Goal: Task Accomplishment & Management: Manage account settings

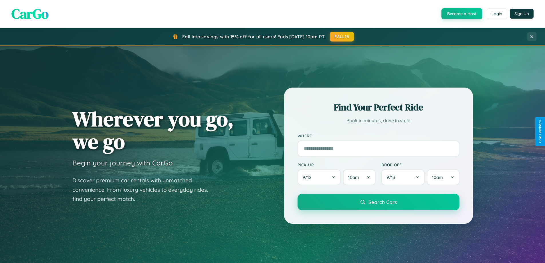
scroll to position [1101, 0]
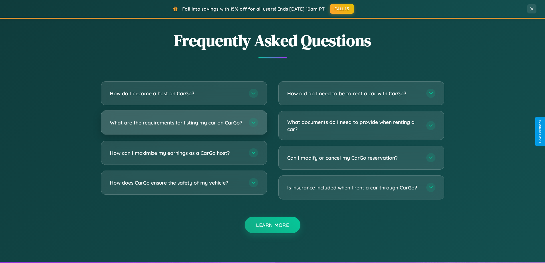
click at [184, 125] on h3 "What are the requirements for listing my car on CarGo?" at bounding box center [176, 122] width 133 height 7
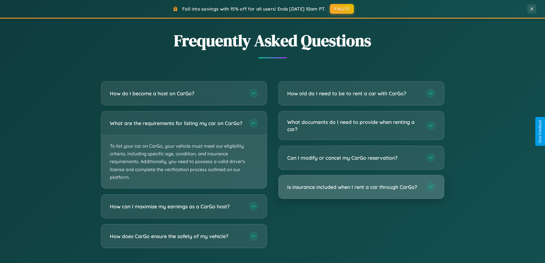
click at [361, 187] on h3 "Is insurance included when I rent a car through CarGo?" at bounding box center [353, 186] width 133 height 7
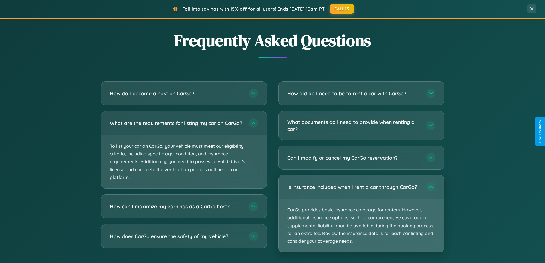
click at [361, 213] on p "CarGo provides basic insurance coverage for renters. However, additional insura…" at bounding box center [361, 225] width 165 height 53
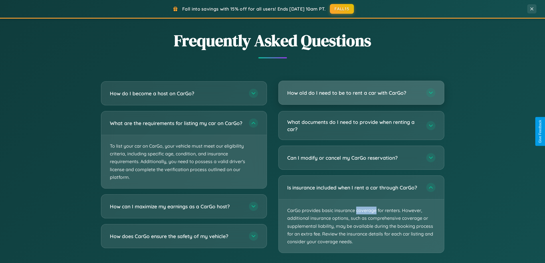
click at [361, 93] on h3 "How old do I need to be to rent a car with CarGo?" at bounding box center [353, 92] width 133 height 7
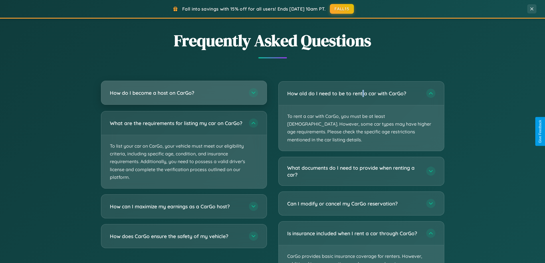
click at [184, 93] on h3 "How do I become a host on CarGo?" at bounding box center [176, 92] width 133 height 7
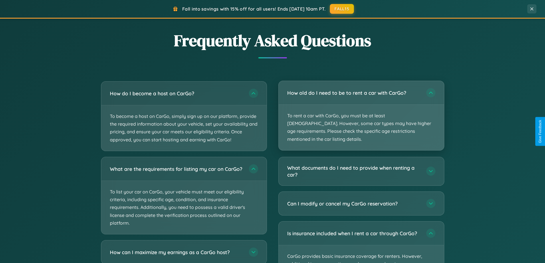
click at [361, 112] on p "To rent a car with CarGo, you must be at least [DEMOGRAPHIC_DATA]. However, som…" at bounding box center [361, 128] width 165 height 46
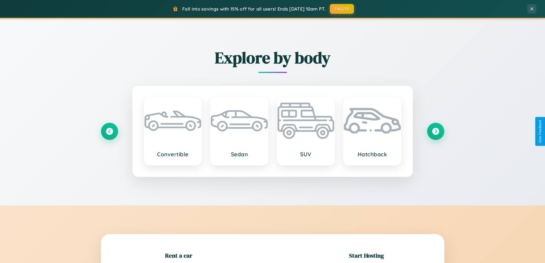
scroll to position [124, 0]
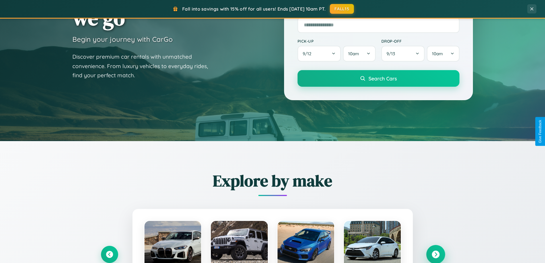
click at [436, 254] on icon at bounding box center [436, 255] width 8 height 8
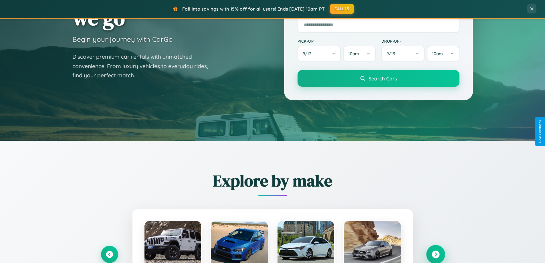
scroll to position [0, 0]
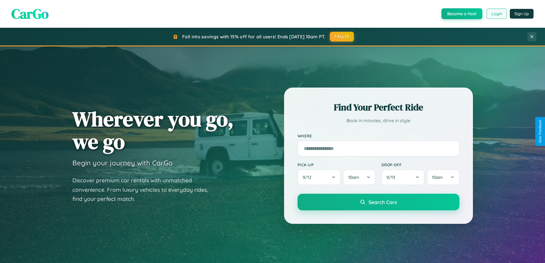
click at [496, 14] on button "Login" at bounding box center [497, 14] width 20 height 10
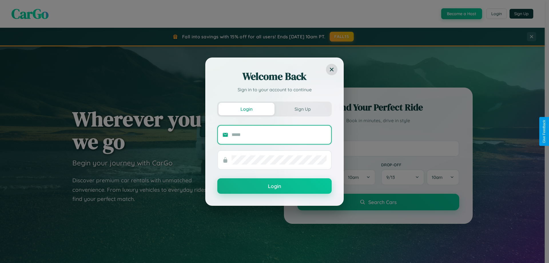
click at [279, 134] on input "text" at bounding box center [279, 134] width 95 height 9
type input "**********"
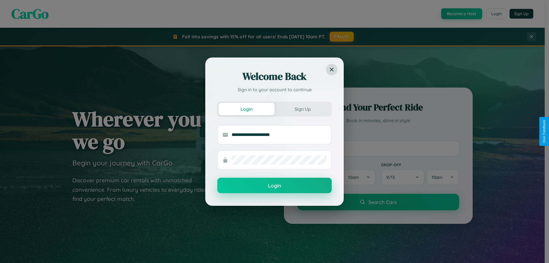
click at [275, 186] on button "Login" at bounding box center [274, 185] width 114 height 15
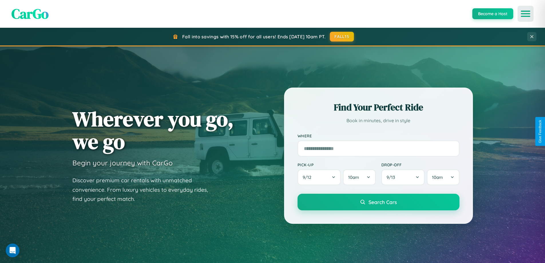
click at [526, 14] on icon "Open menu" at bounding box center [526, 13] width 8 height 5
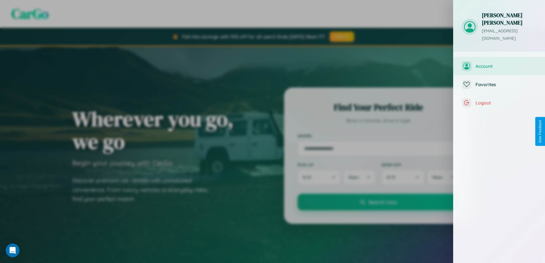
click at [499, 63] on span "Account" at bounding box center [506, 66] width 61 height 6
